Goal: Task Accomplishment & Management: Use online tool/utility

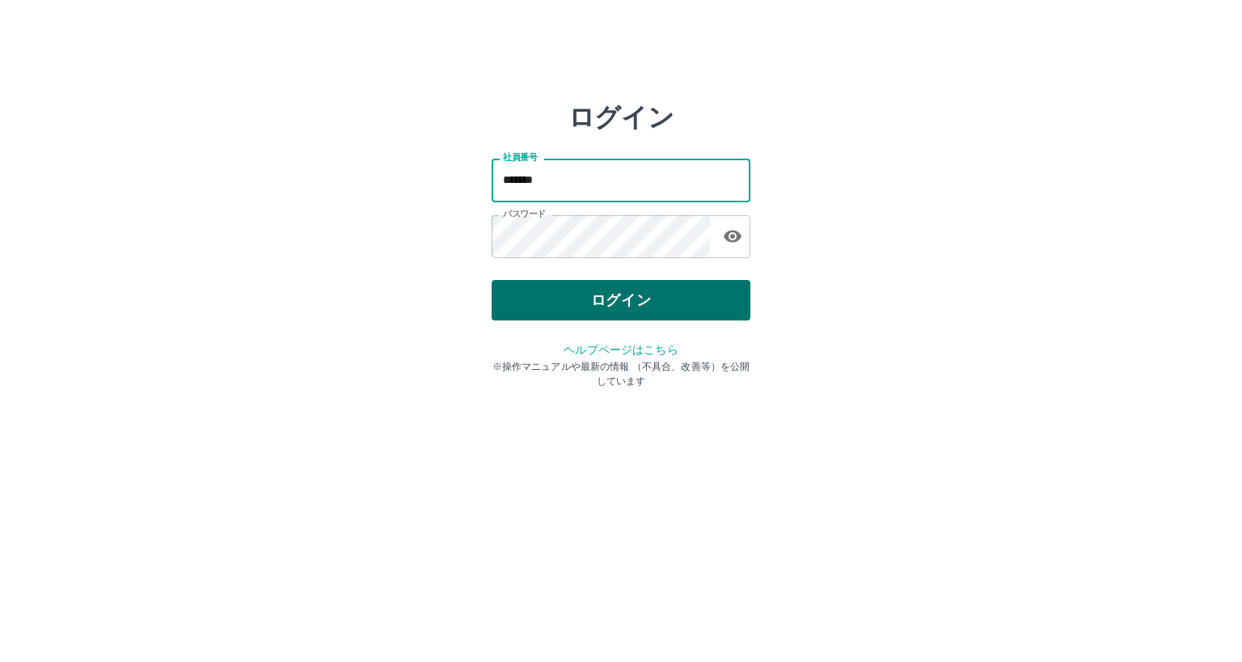
click at [507, 308] on button "ログイン" at bounding box center [621, 300] width 259 height 40
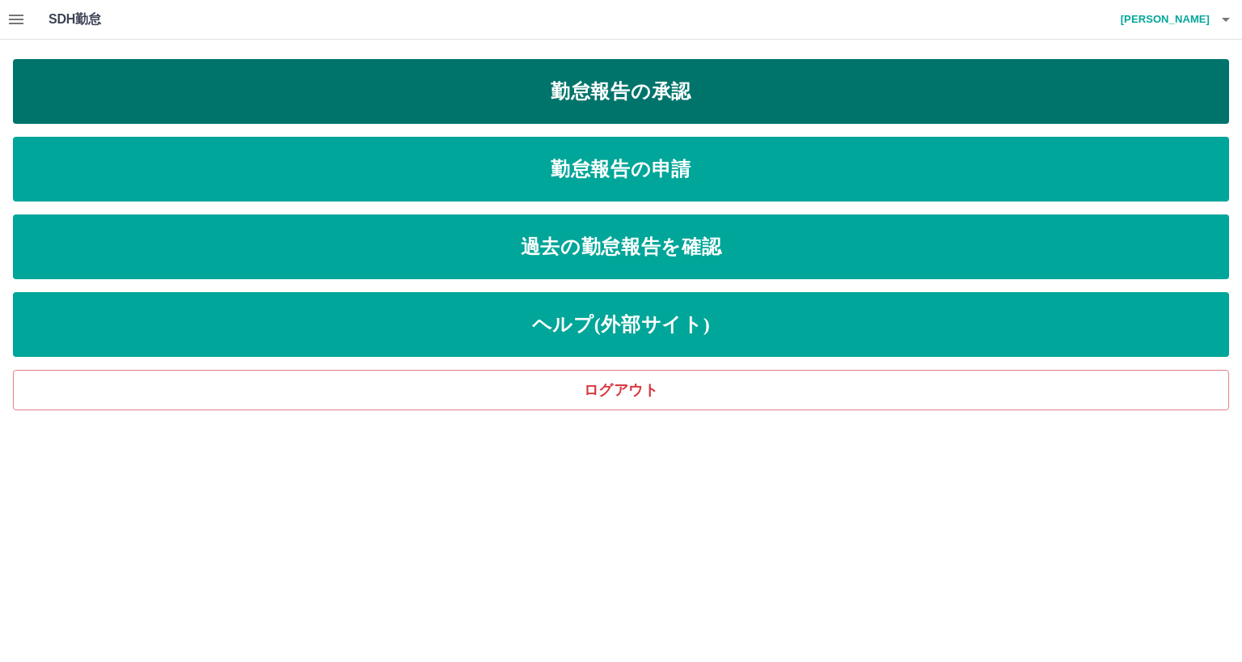
click at [655, 90] on link "勤怠報告の承認" at bounding box center [621, 91] width 1217 height 65
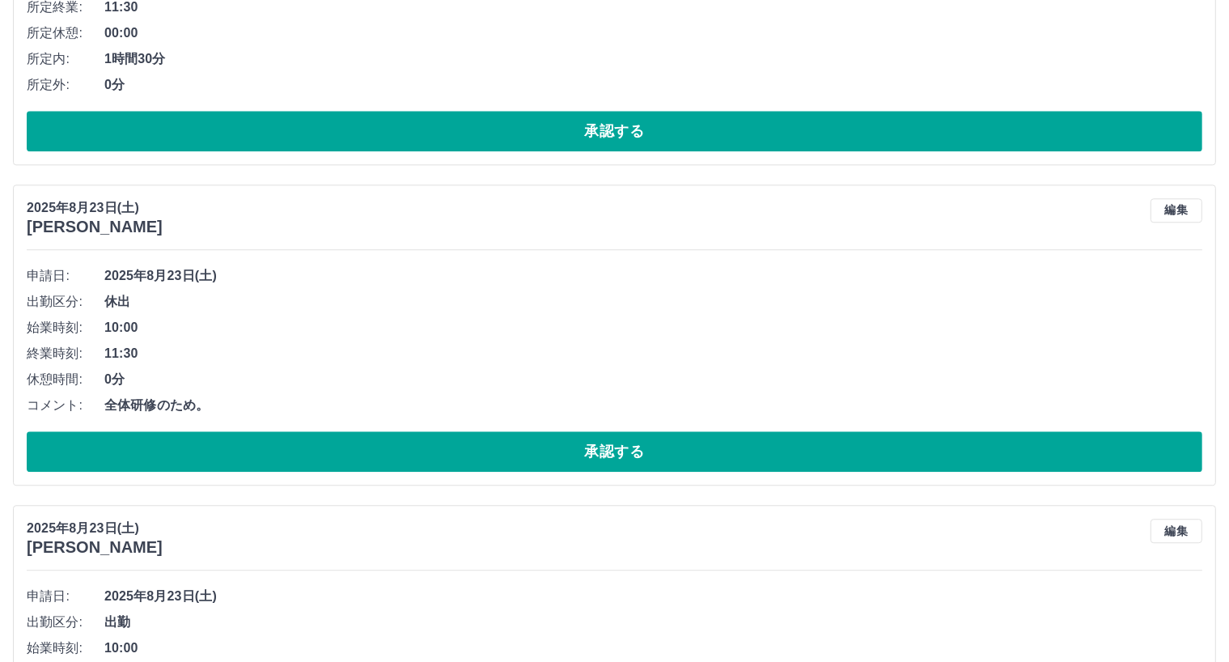
scroll to position [4111, 0]
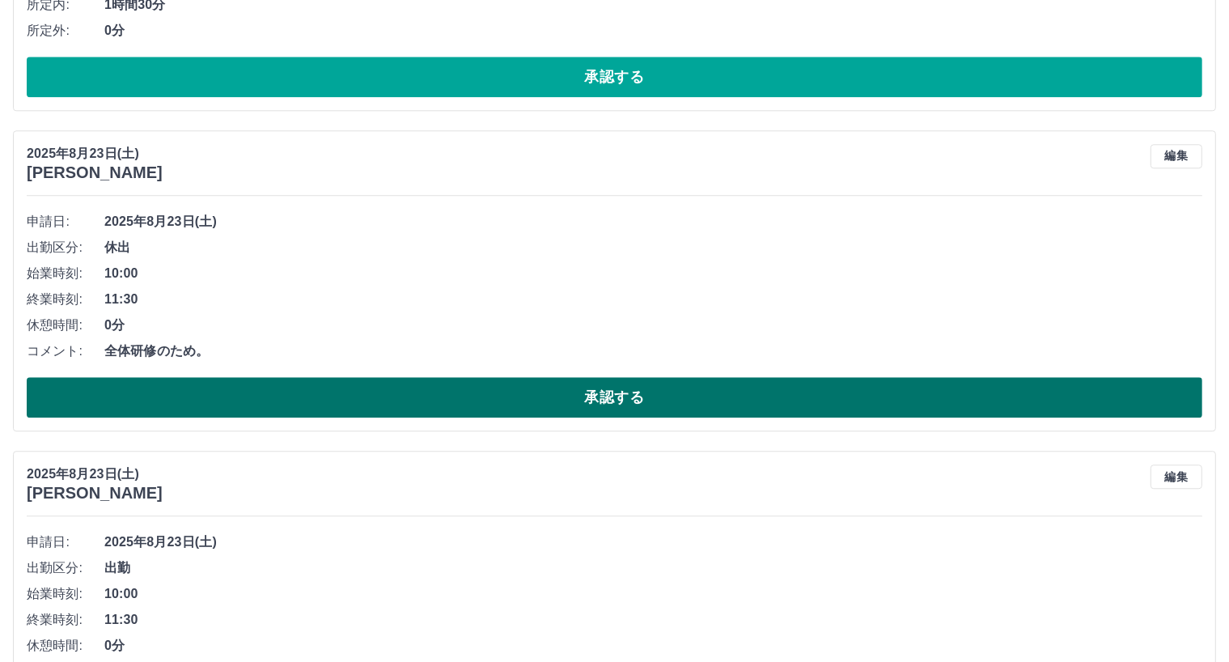
click at [618, 396] on button "承認する" at bounding box center [614, 397] width 1175 height 40
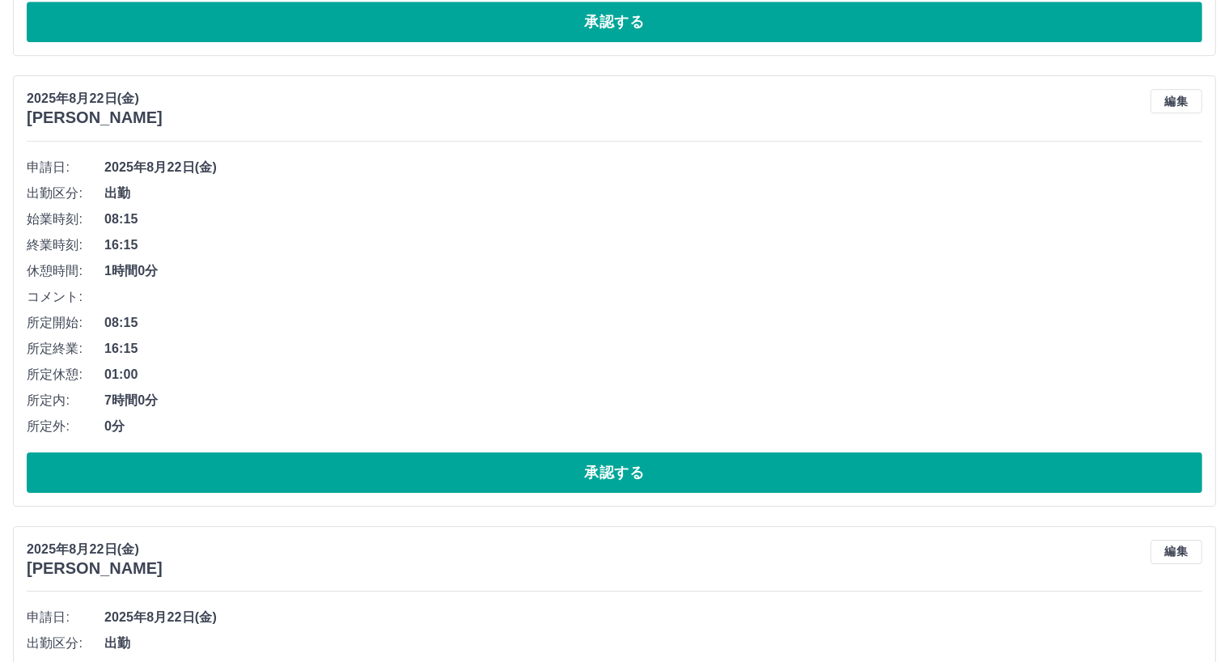
scroll to position [5186, 0]
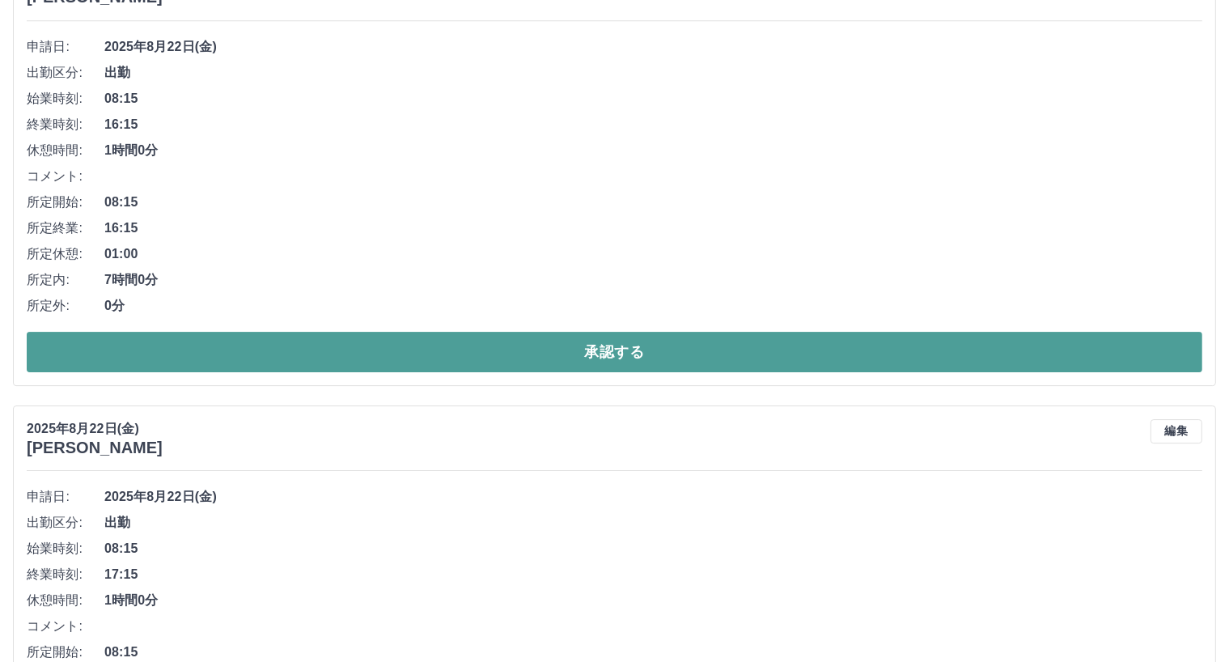
click at [613, 357] on button "承認する" at bounding box center [614, 352] width 1175 height 40
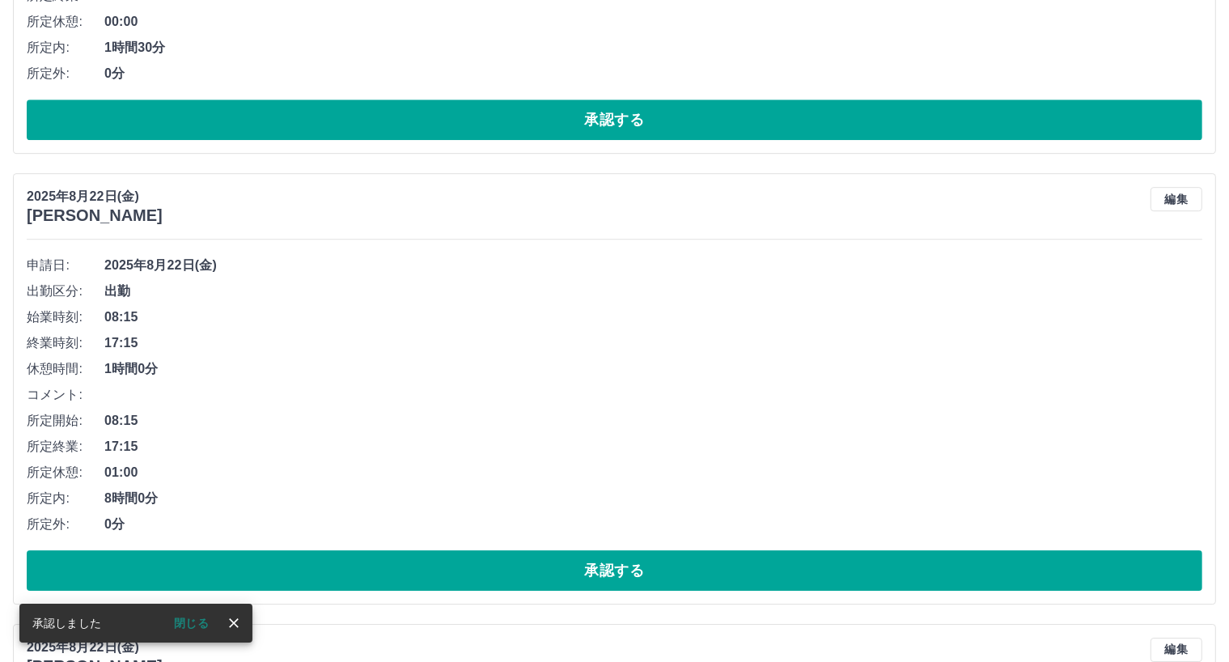
scroll to position [4974, 0]
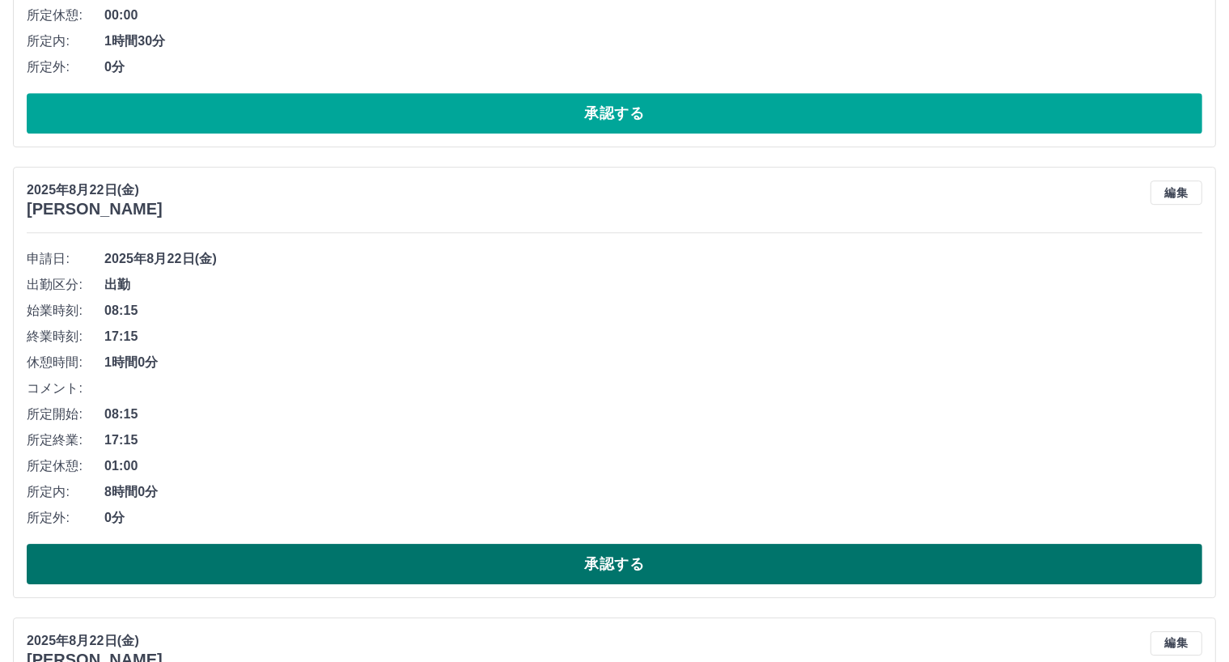
click at [624, 559] on button "承認する" at bounding box center [614, 564] width 1175 height 40
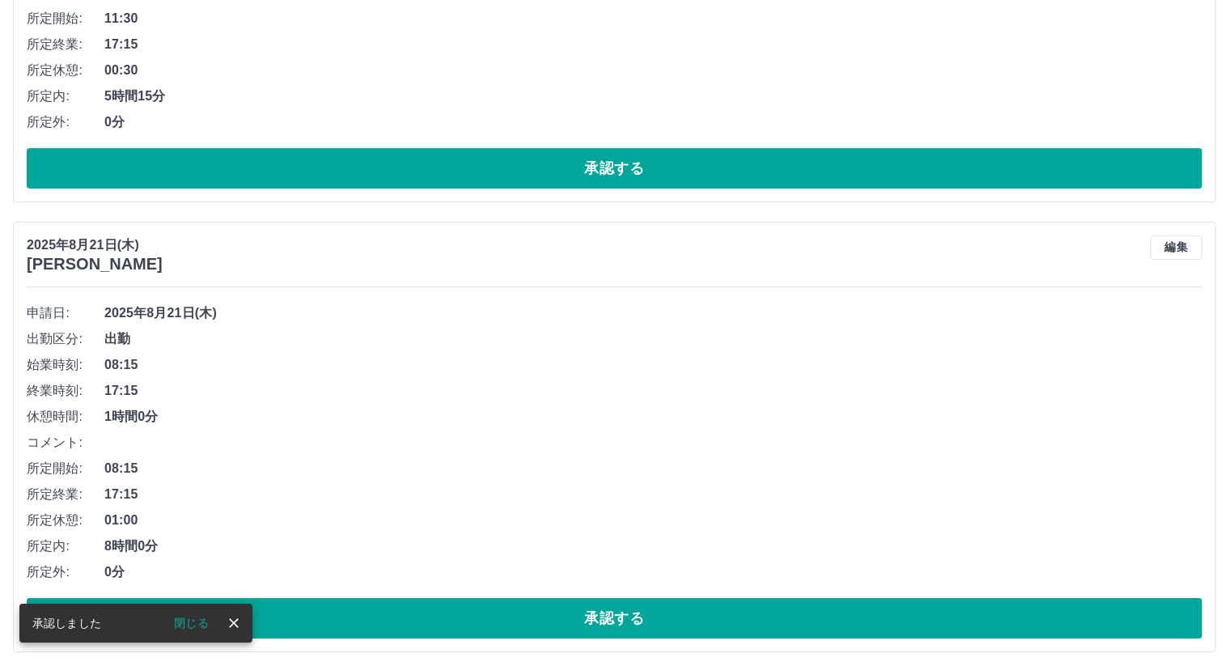
scroll to position [5448, 0]
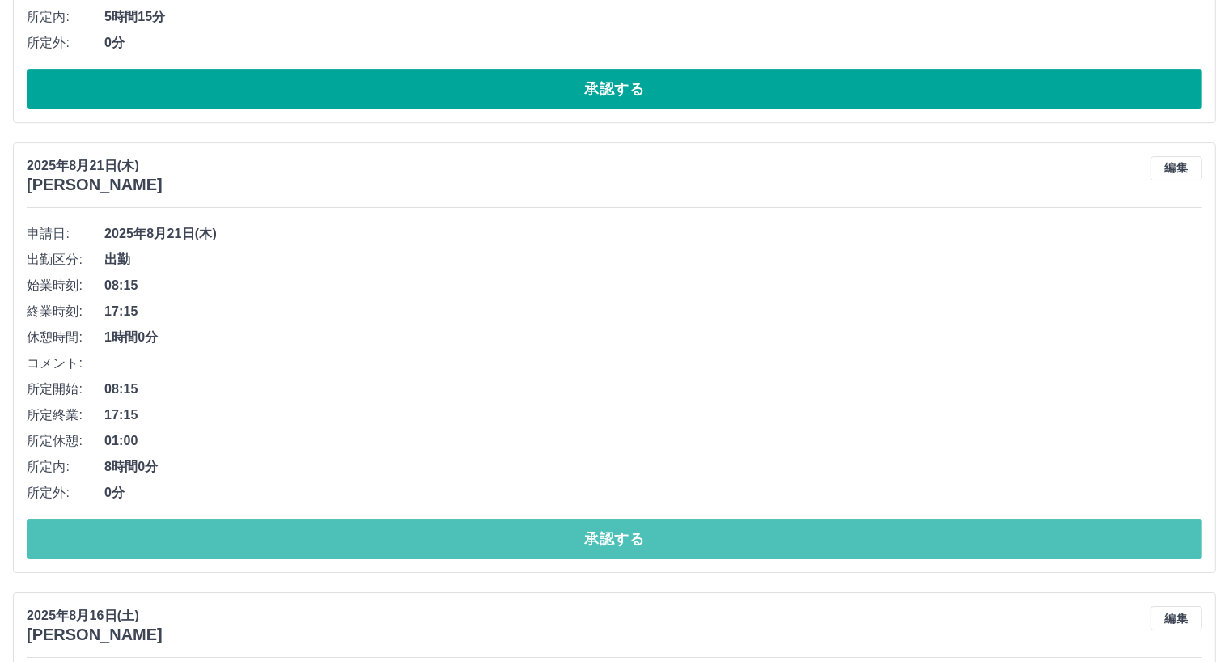
click at [641, 531] on button "承認する" at bounding box center [614, 538] width 1175 height 40
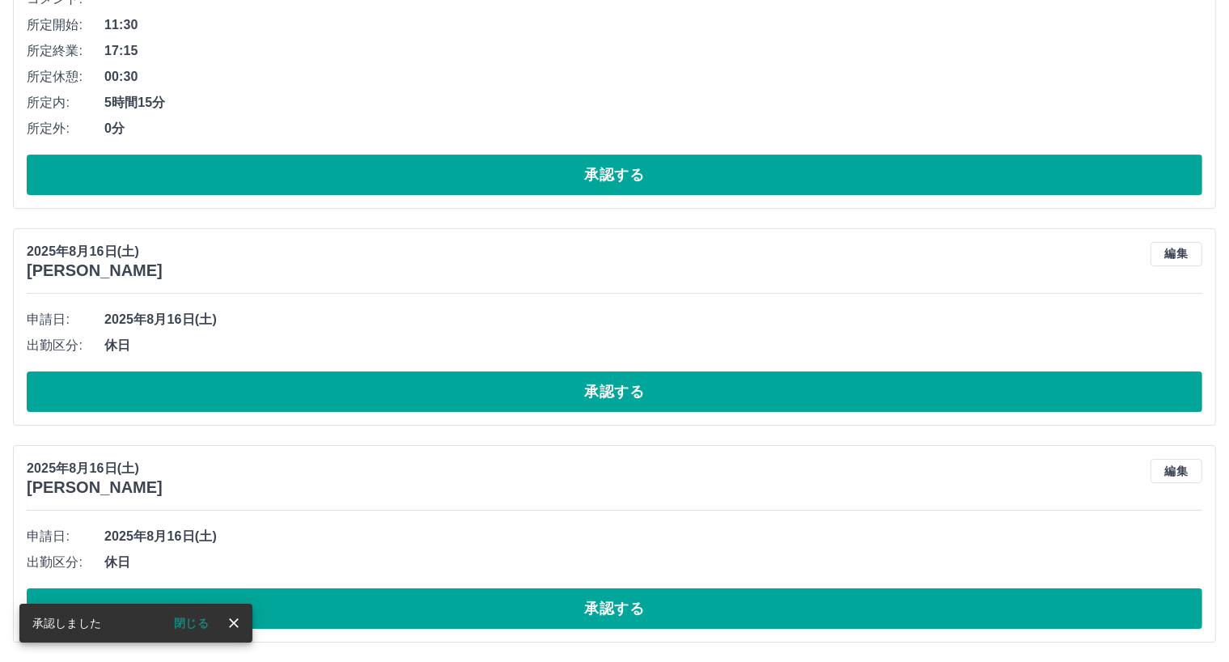
scroll to position [5364, 0]
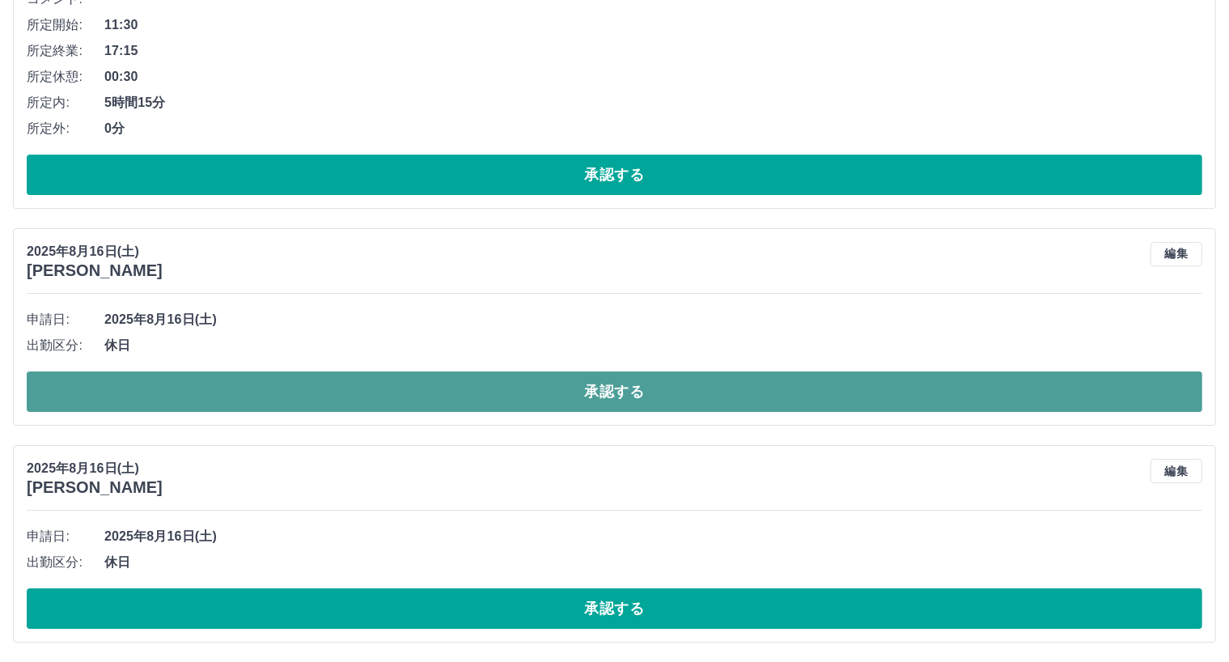
click at [644, 381] on button "承認する" at bounding box center [614, 391] width 1175 height 40
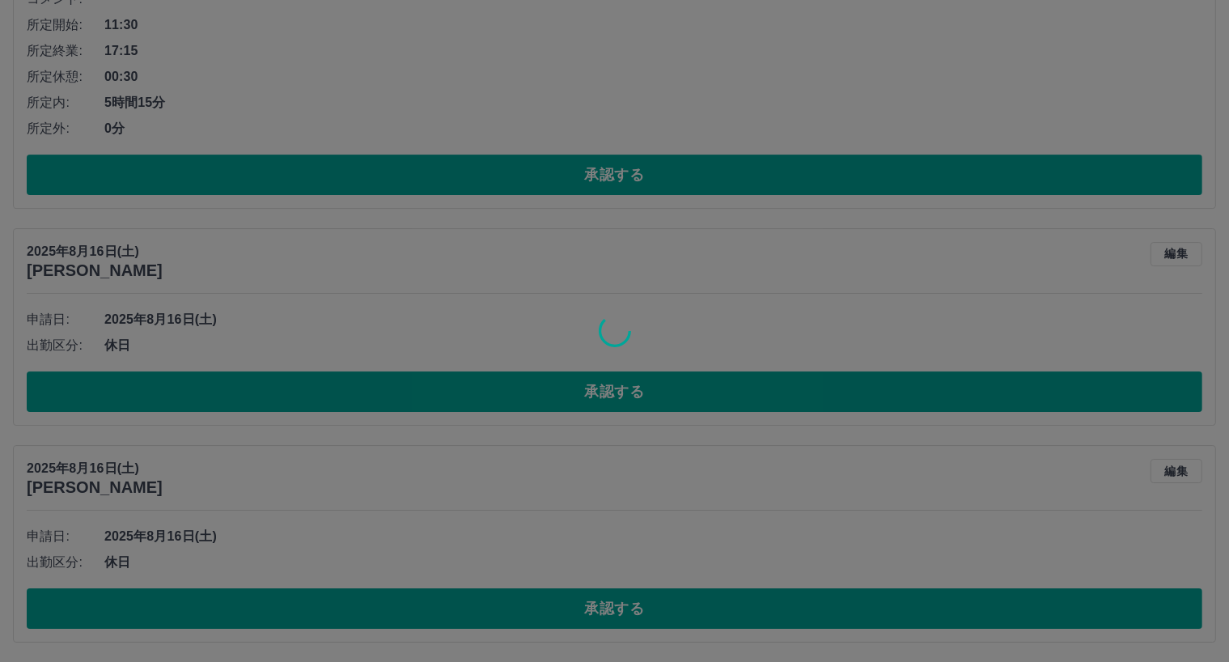
scroll to position [5148, 0]
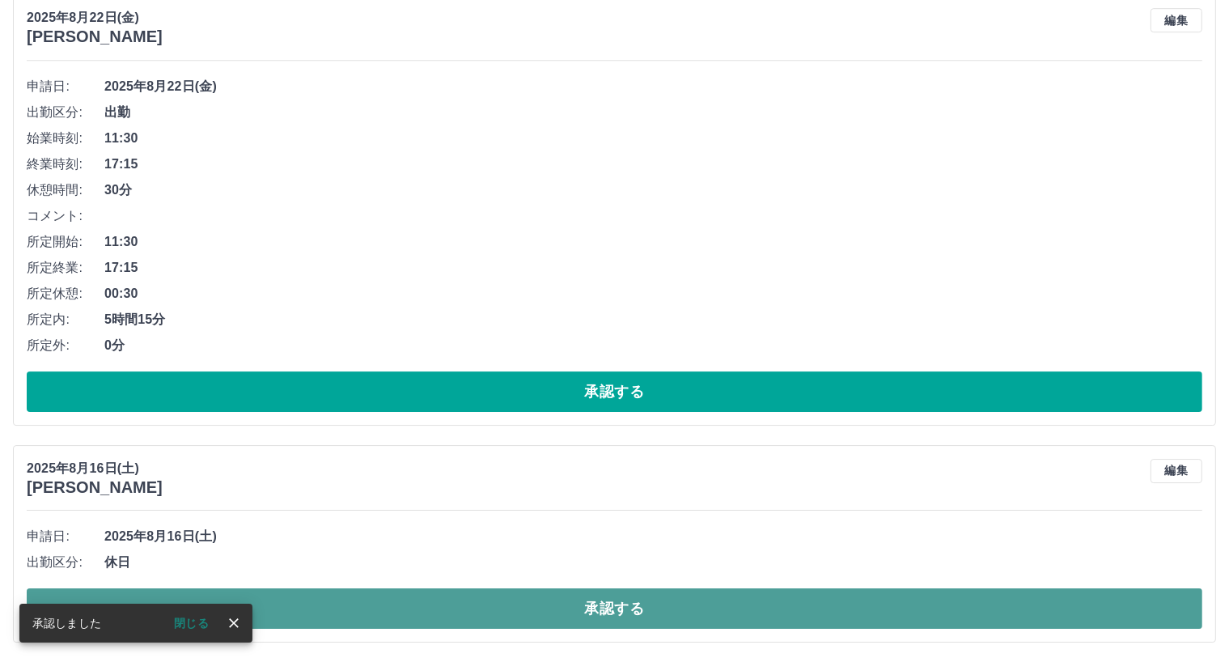
click at [611, 599] on button "承認する" at bounding box center [614, 608] width 1175 height 40
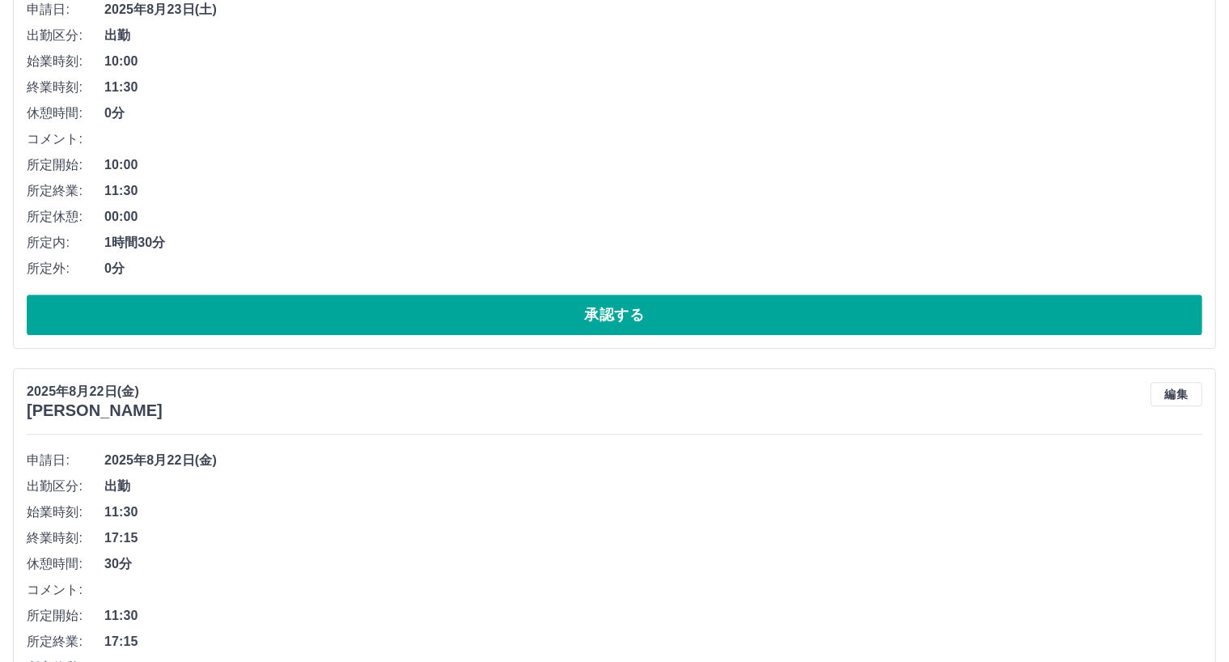
scroll to position [4931, 0]
